Goal: Information Seeking & Learning: Understand process/instructions

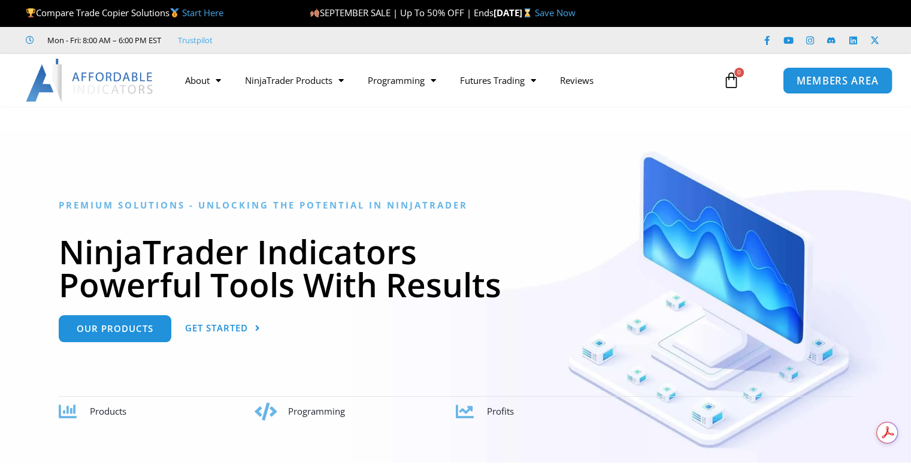
click at [837, 79] on span "MEMBERS AREA" at bounding box center [837, 80] width 82 height 10
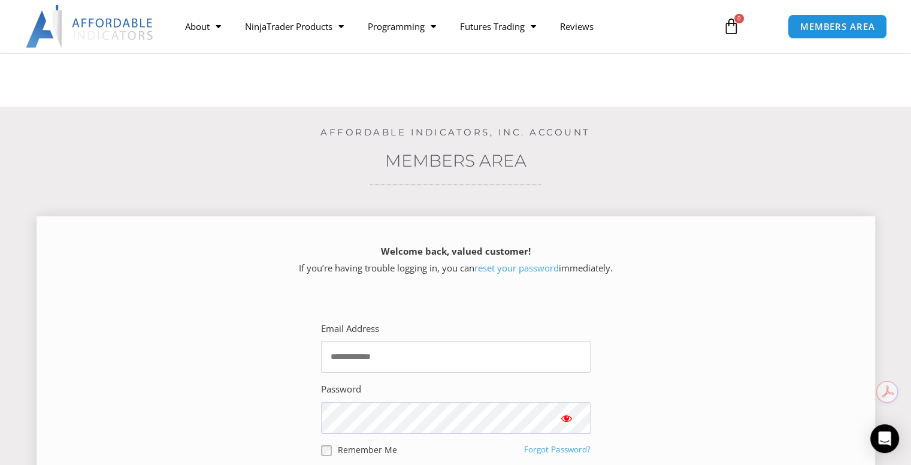
scroll to position [180, 0]
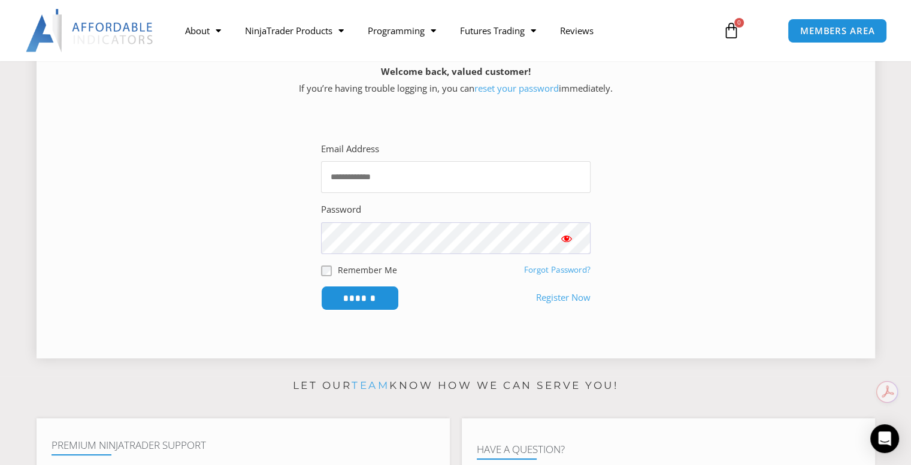
click at [347, 169] on input "Email Address" at bounding box center [455, 177] width 269 height 32
type input "**********"
click at [366, 293] on input "******" at bounding box center [359, 298] width 82 height 26
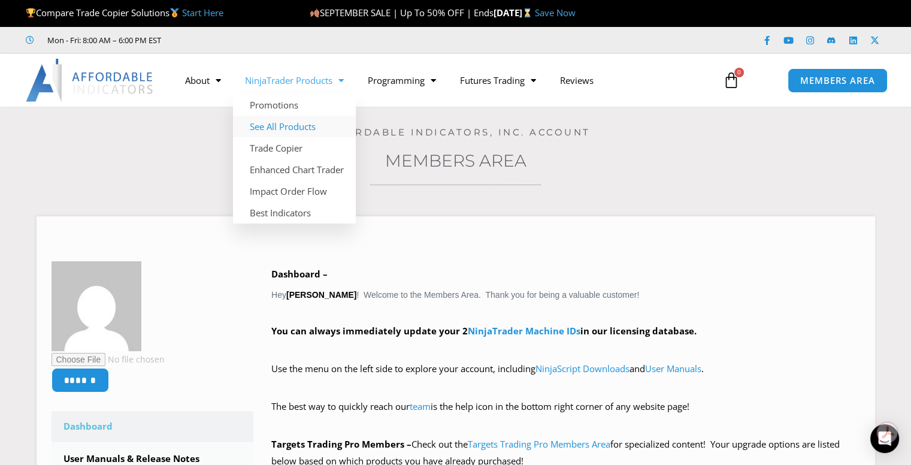
click at [288, 123] on link "See All Products" at bounding box center [294, 127] width 123 height 22
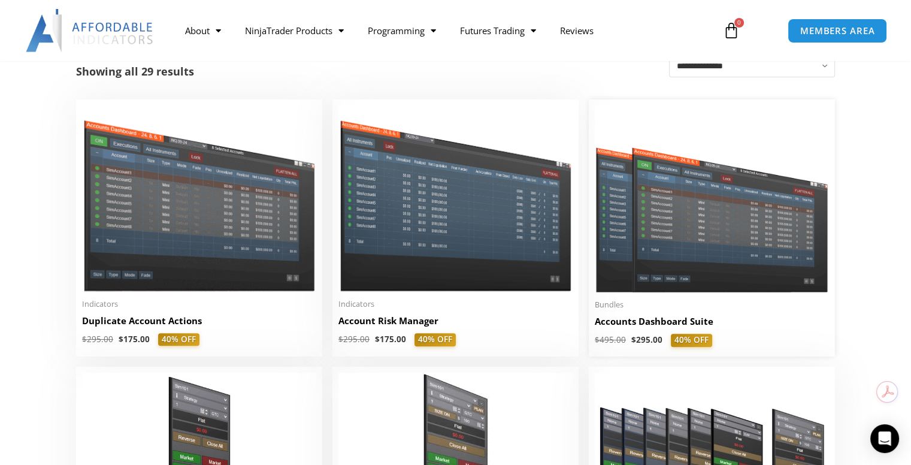
scroll to position [299, 0]
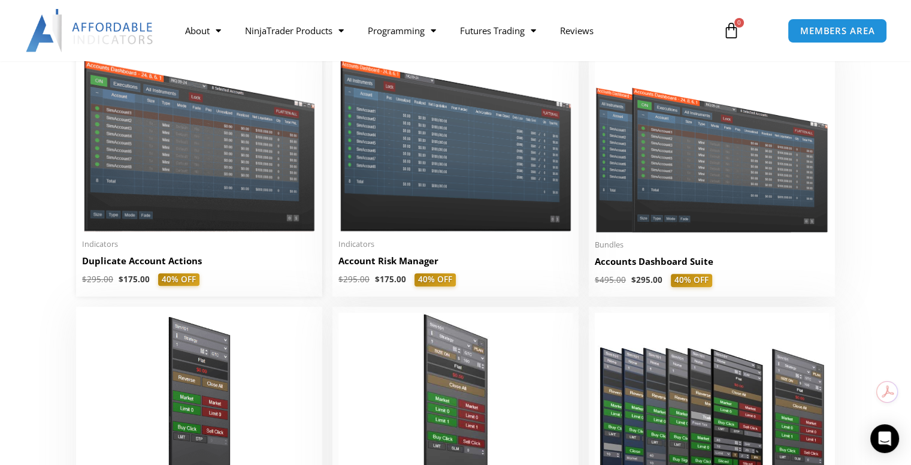
click at [189, 156] on img at bounding box center [199, 138] width 234 height 186
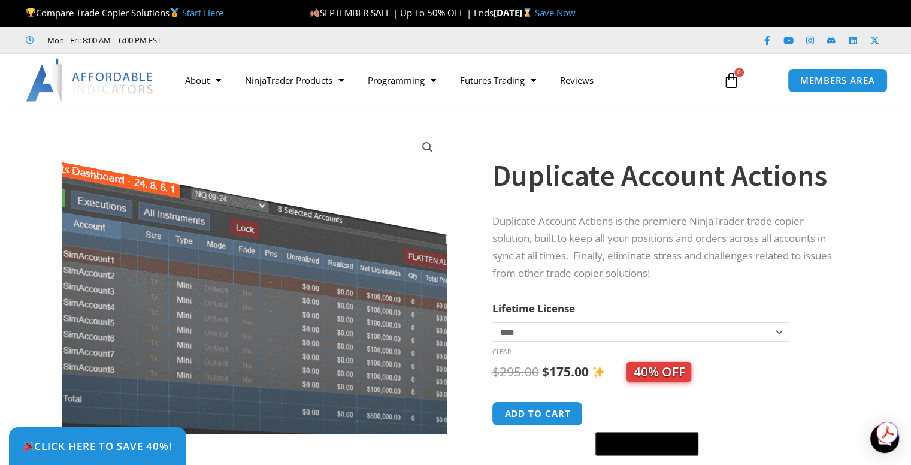
click at [269, 144] on img at bounding box center [252, 312] width 476 height 378
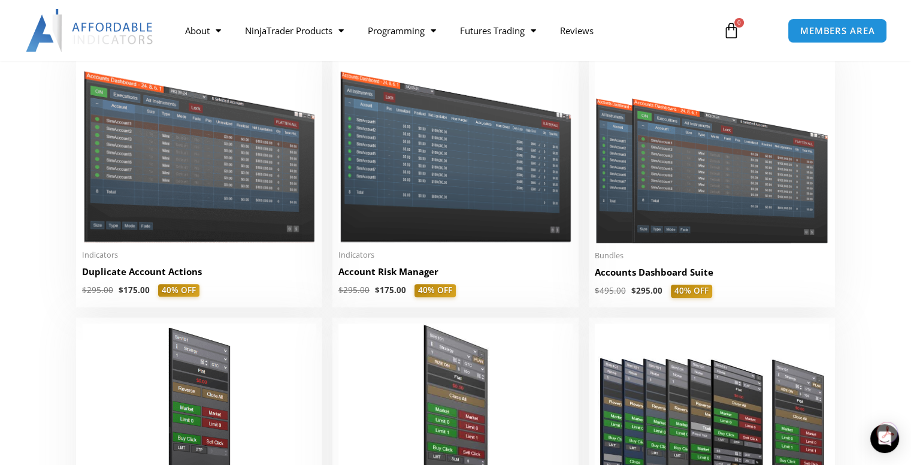
scroll to position [299, 0]
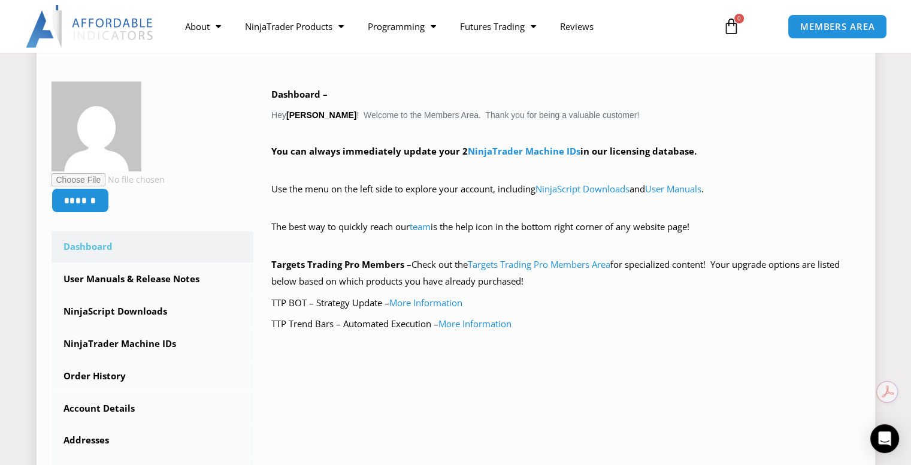
scroll to position [239, 0]
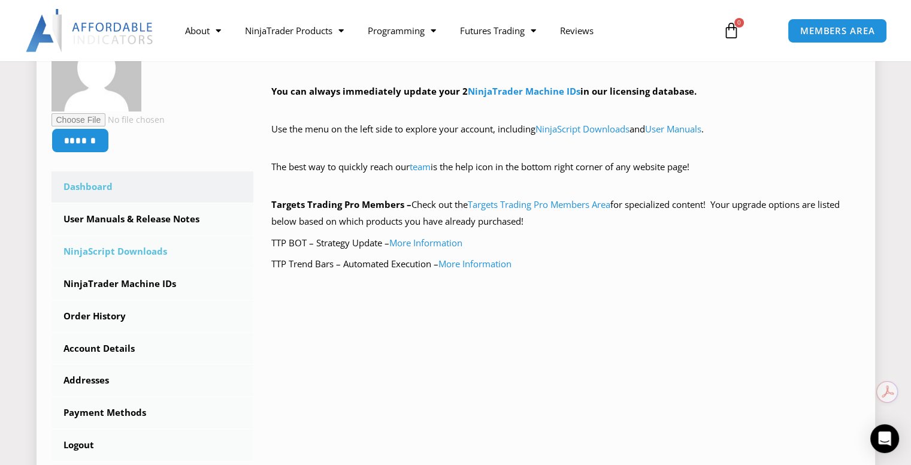
click at [110, 252] on link "NinjaScript Downloads" at bounding box center [152, 251] width 202 height 31
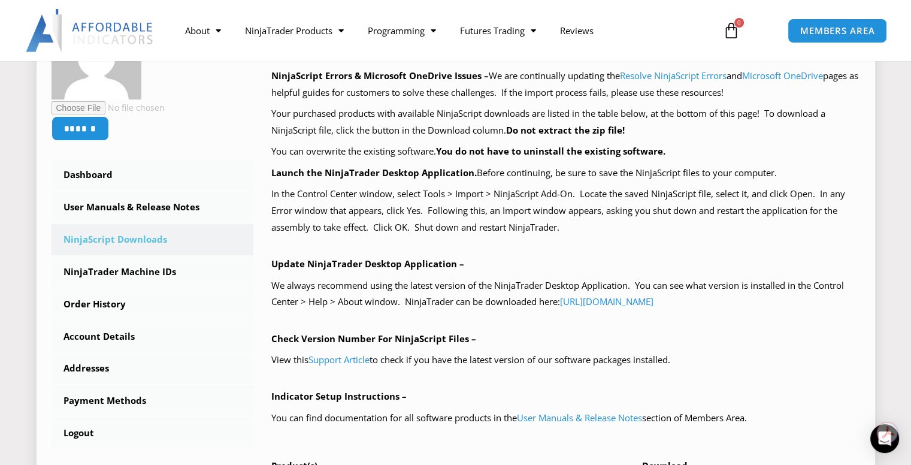
scroll to position [299, 0]
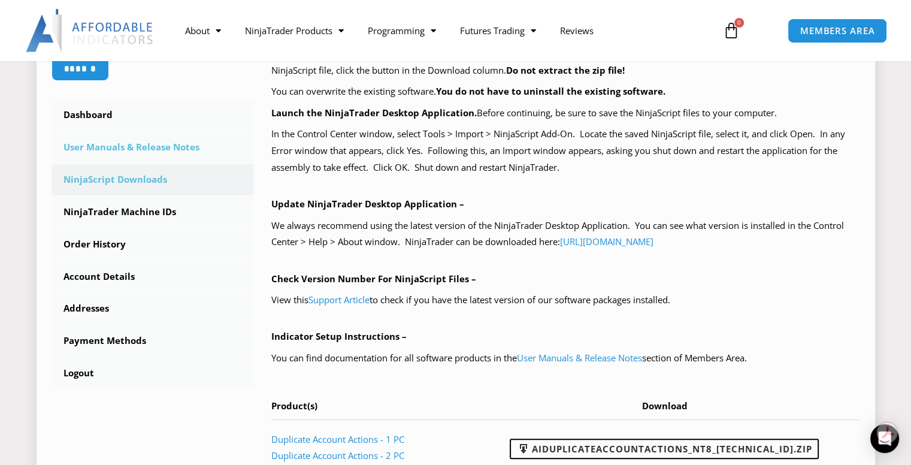
click at [139, 141] on link "User Manuals & Release Notes" at bounding box center [152, 147] width 202 height 31
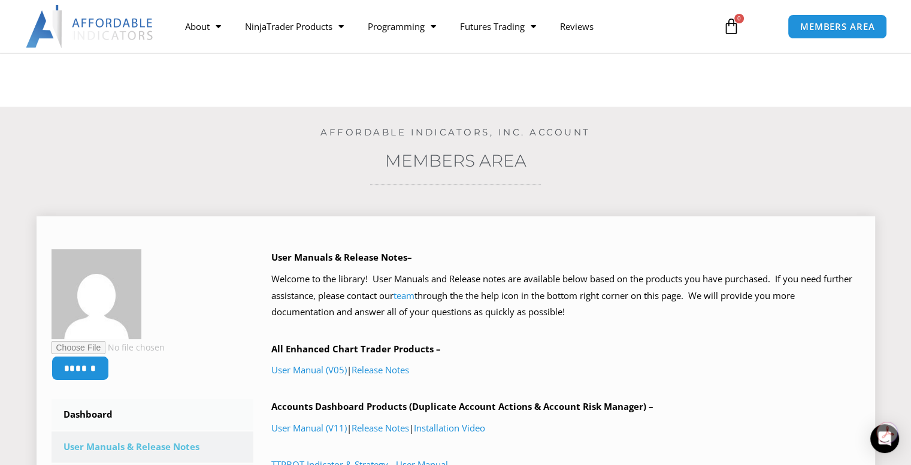
scroll to position [180, 0]
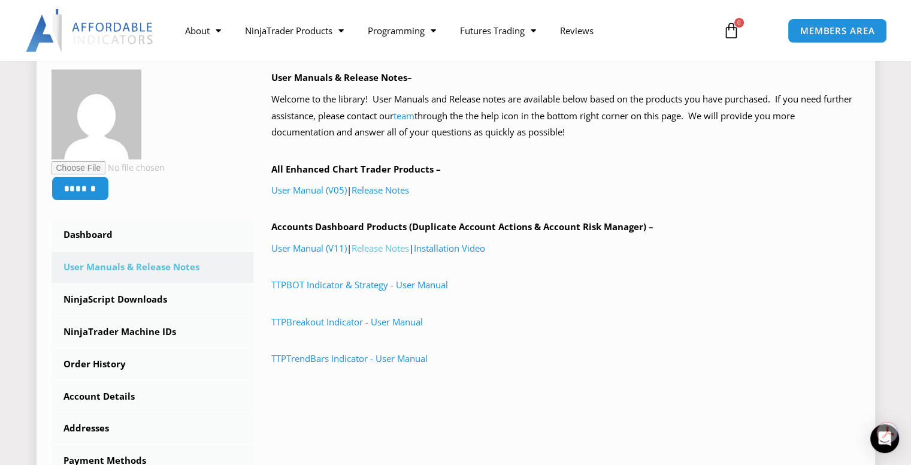
click at [400, 244] on link "Release Notes" at bounding box center [379, 248] width 57 height 12
